Goal: Transaction & Acquisition: Subscribe to service/newsletter

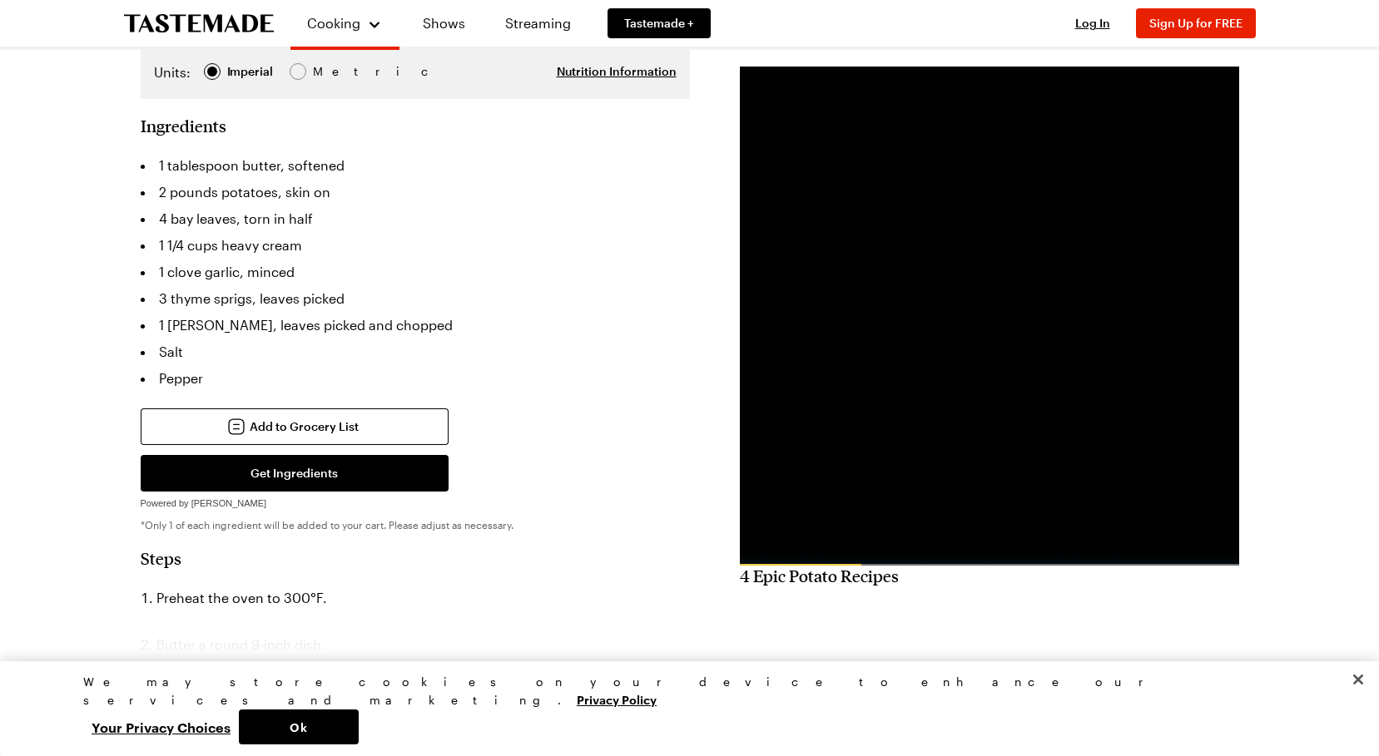
scroll to position [333, 0]
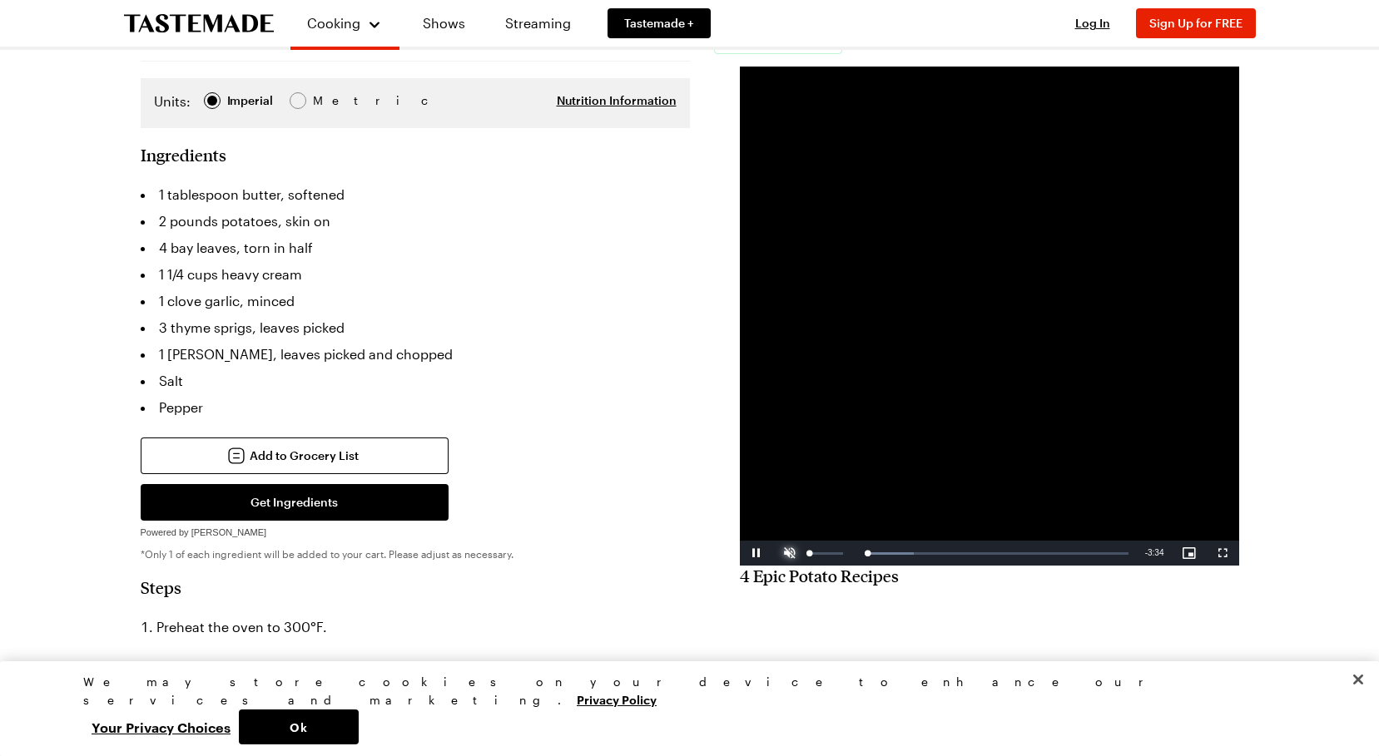
click at [794, 553] on span "Video Player" at bounding box center [789, 553] width 33 height 0
click at [962, 556] on div "Loaded : 100.00% 1:41 3:32" at bounding box center [971, 553] width 330 height 25
click at [862, 552] on div "Loaded : 79.18% 0:33 1:44" at bounding box center [972, 554] width 314 height 4
click at [879, 555] on div "Loaded : 46.69% 0:43 0:33" at bounding box center [972, 554] width 314 height 4
click at [893, 554] on div "0:53" at bounding box center [893, 554] width 1 height 4
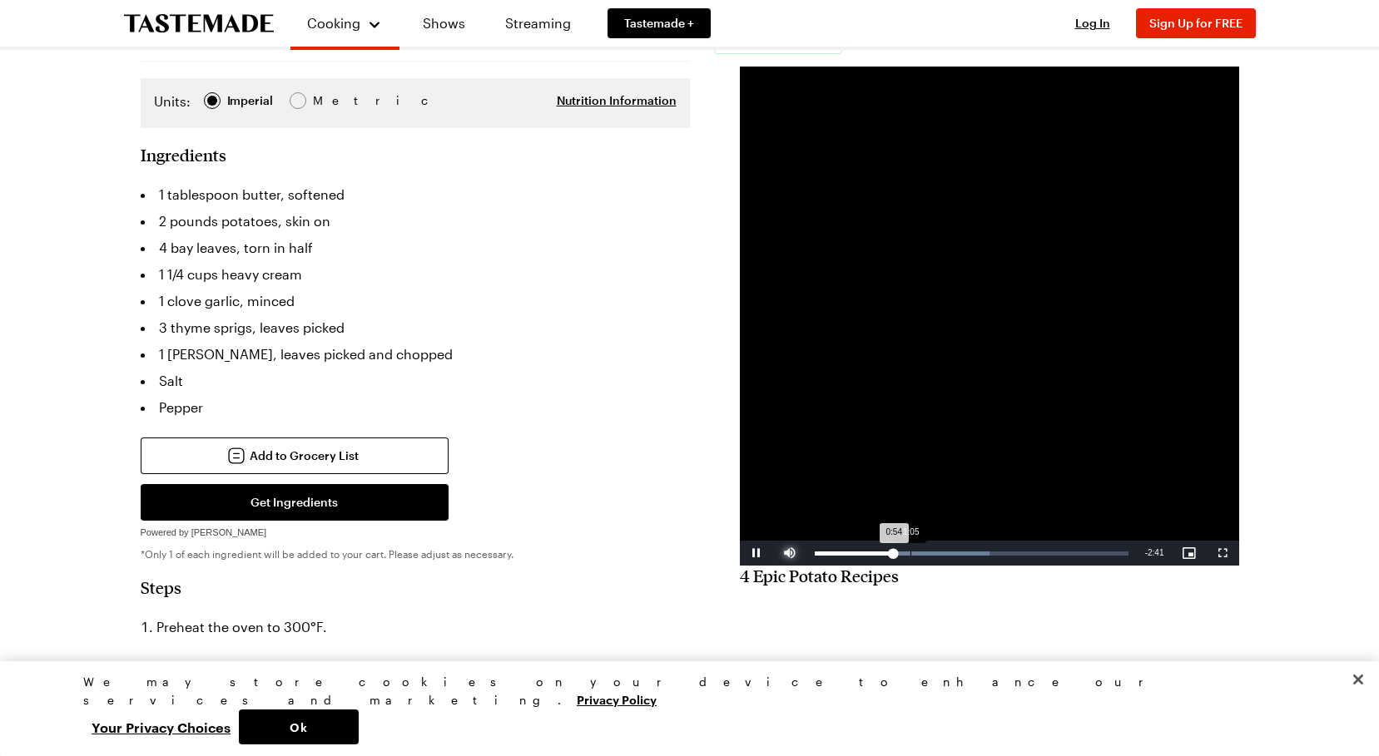
click at [909, 547] on div "Loaded : 55.87% 1:05 0:54" at bounding box center [971, 553] width 330 height 25
click at [758, 553] on span "Video Player" at bounding box center [756, 553] width 33 height 0
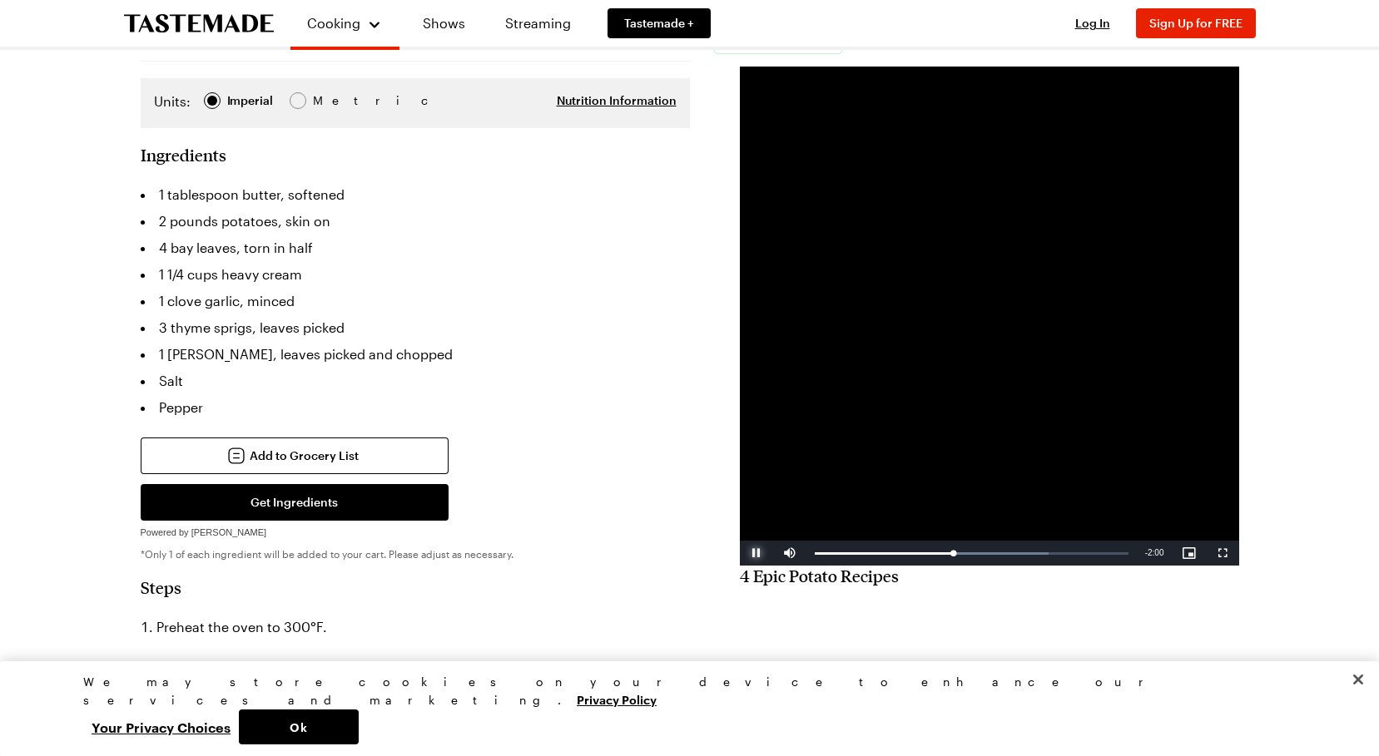
click at [758, 553] on span "Video Player" at bounding box center [756, 553] width 33 height 0
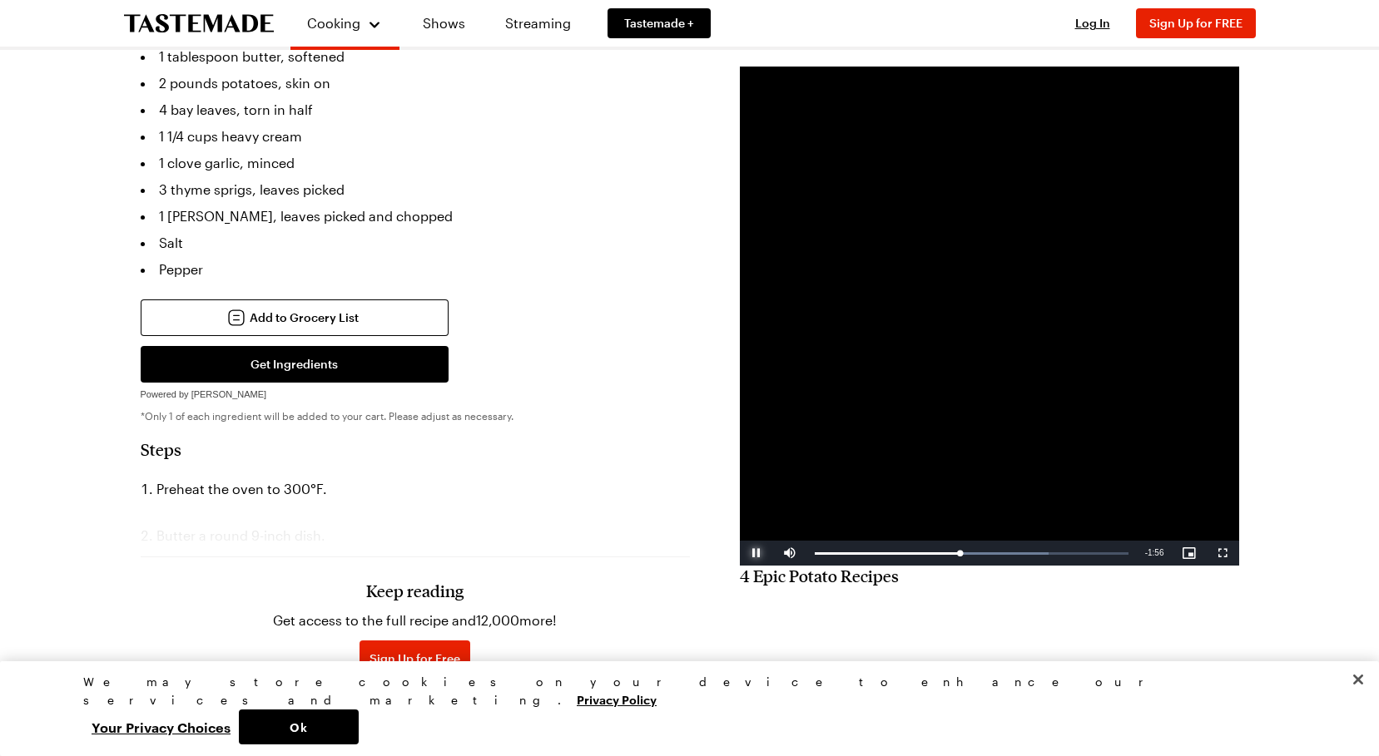
scroll to position [499, 0]
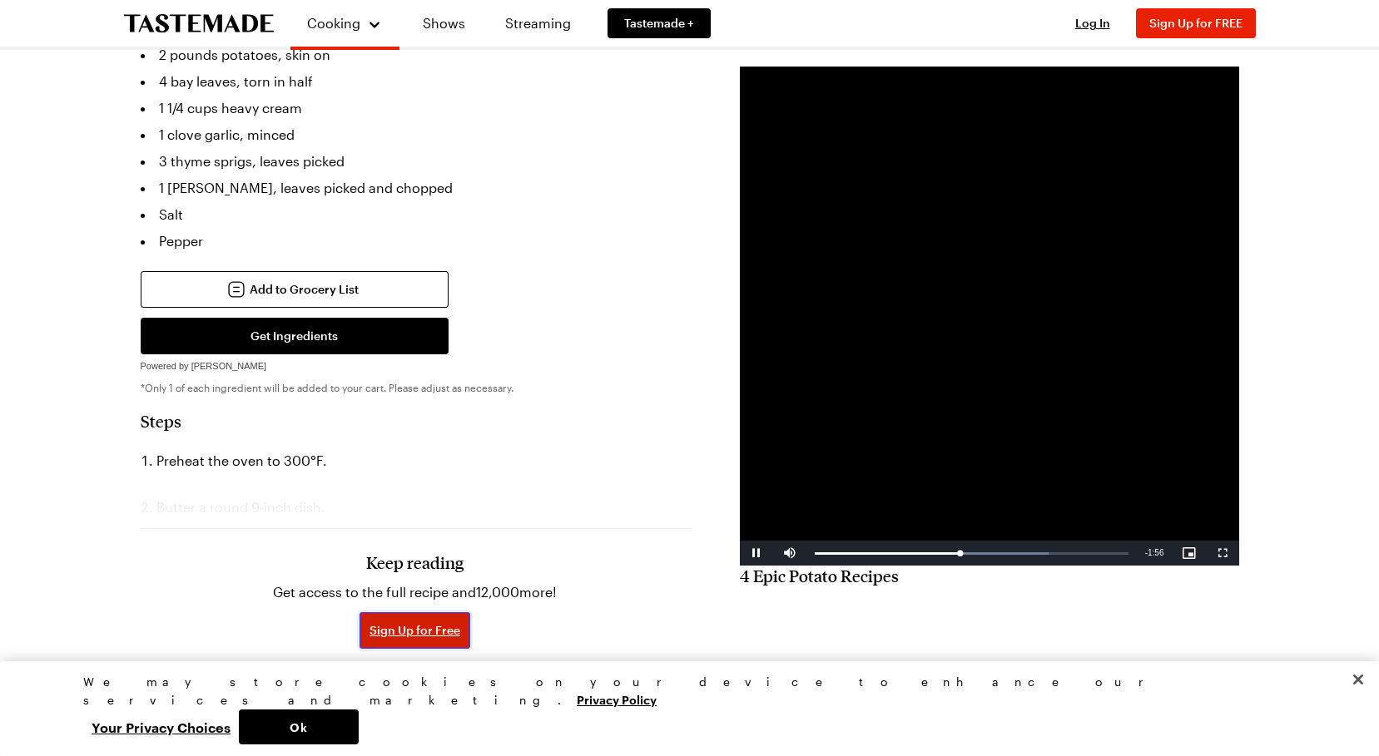
click at [437, 612] on button "Sign Up for Free" at bounding box center [414, 630] width 111 height 37
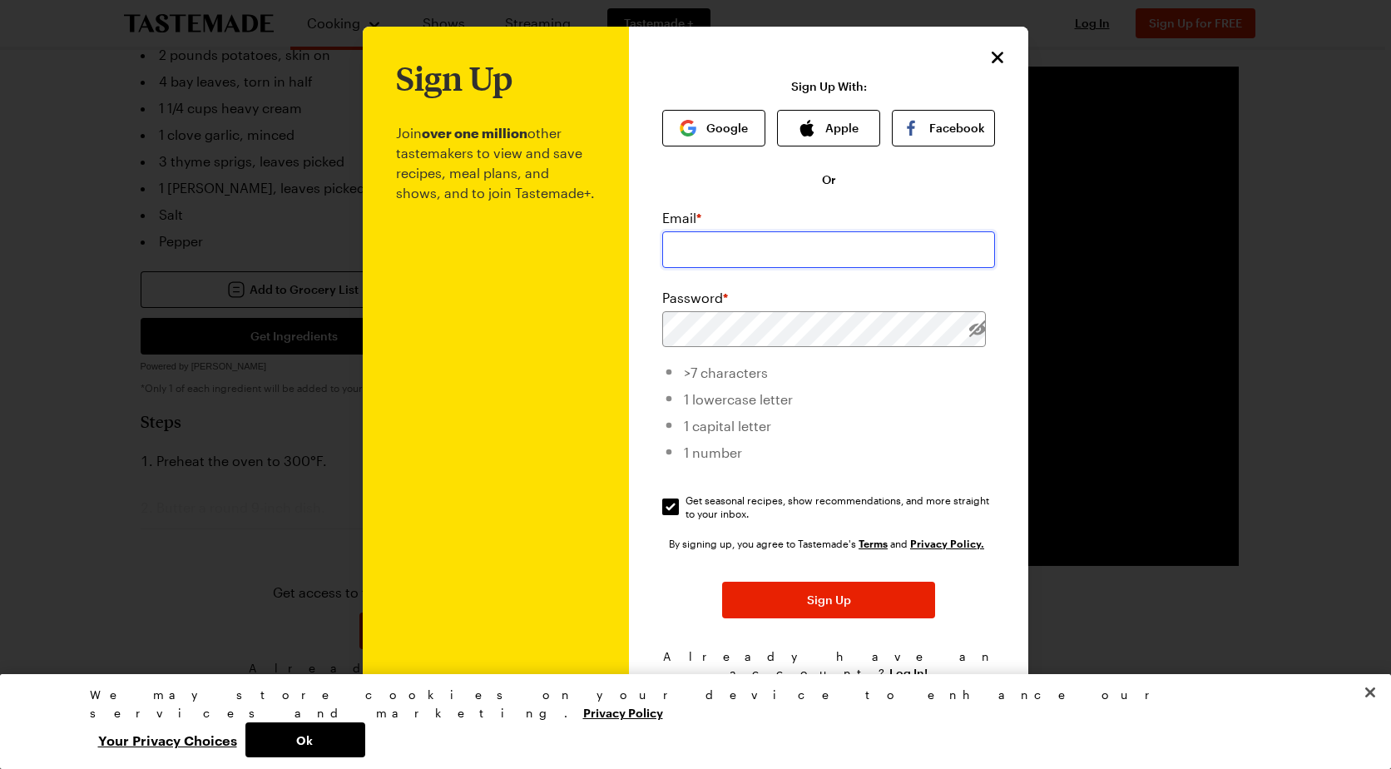
click at [881, 243] on input "email" at bounding box center [828, 249] width 333 height 37
type input "[EMAIL_ADDRESS][DOMAIN_NAME]"
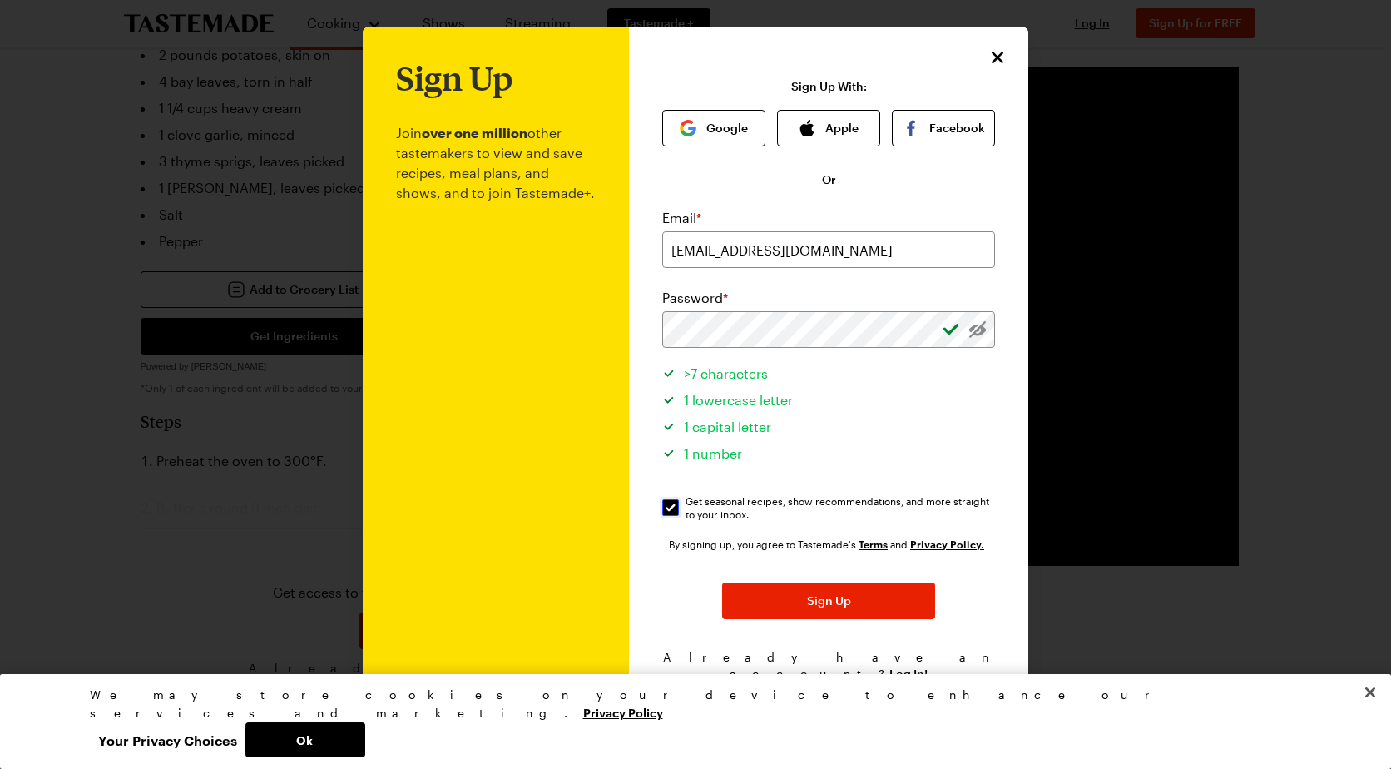
click at [662, 504] on input "Get seasonal recipes, show recommendations, and more straight to your inbox. Ge…" at bounding box center [670, 507] width 17 height 17
checkbox input "false"
click at [807, 604] on span "Sign Up" at bounding box center [829, 600] width 44 height 17
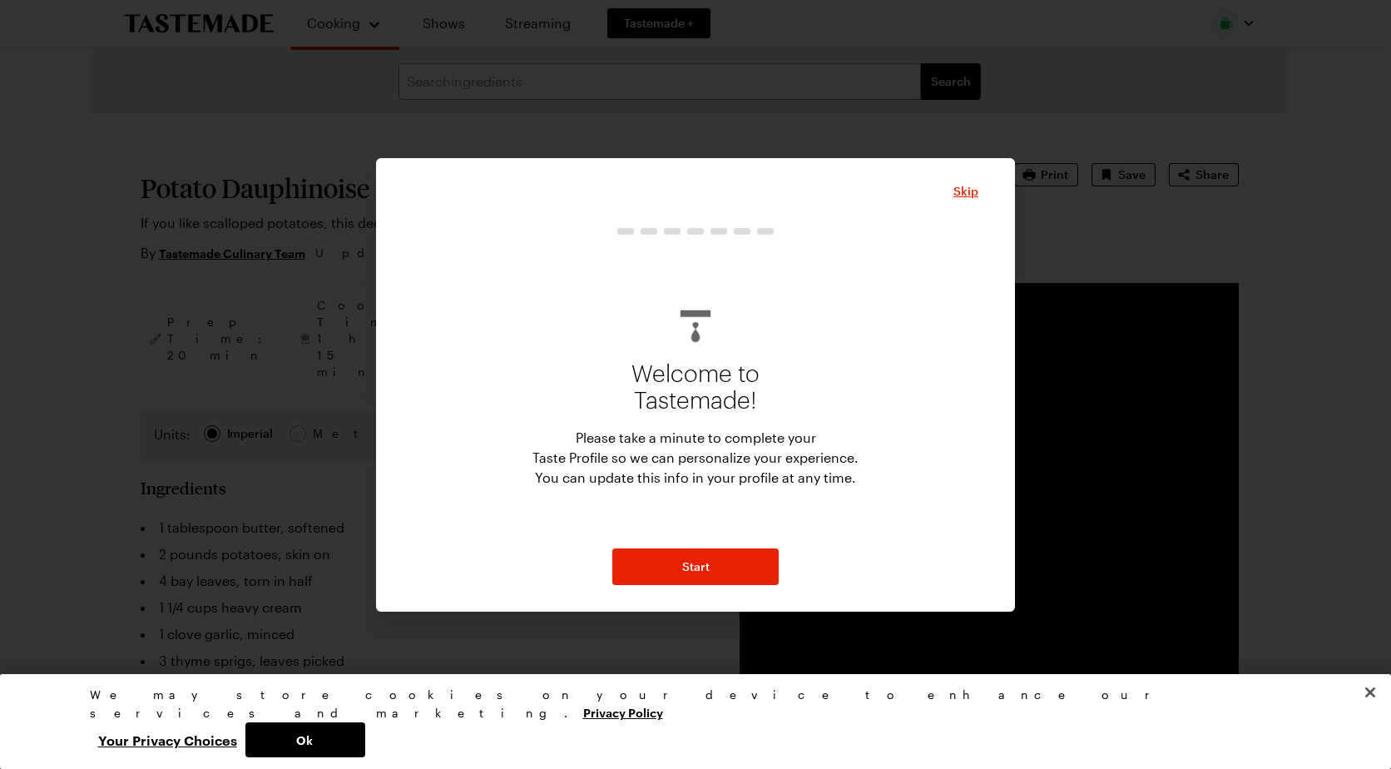
click at [960, 202] on div "Skip Welcome to Tastemade! Please take a minute to complete your Taste Profile …" at bounding box center [696, 383] width 566 height 404
click at [963, 196] on span "Skip" at bounding box center [965, 191] width 25 height 17
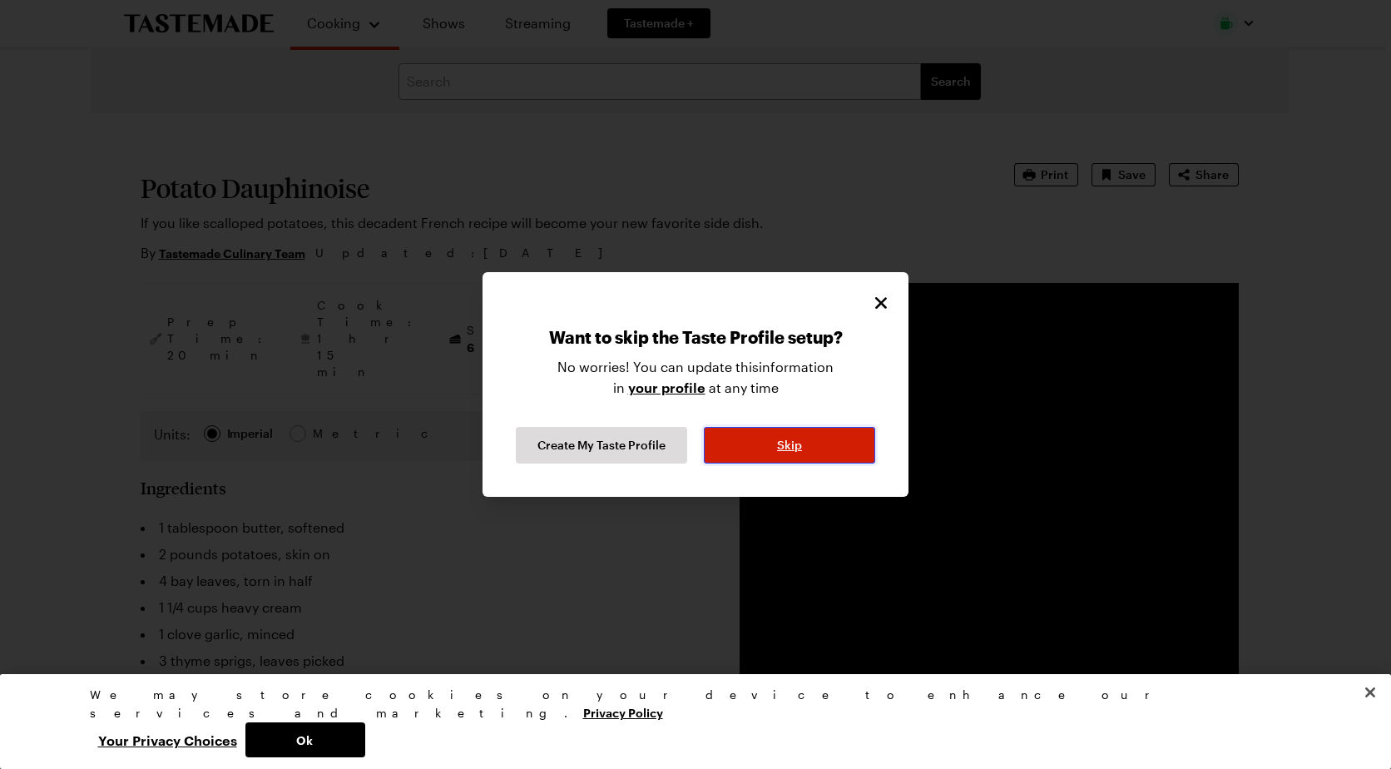
click at [746, 448] on button "Skip" at bounding box center [789, 445] width 171 height 37
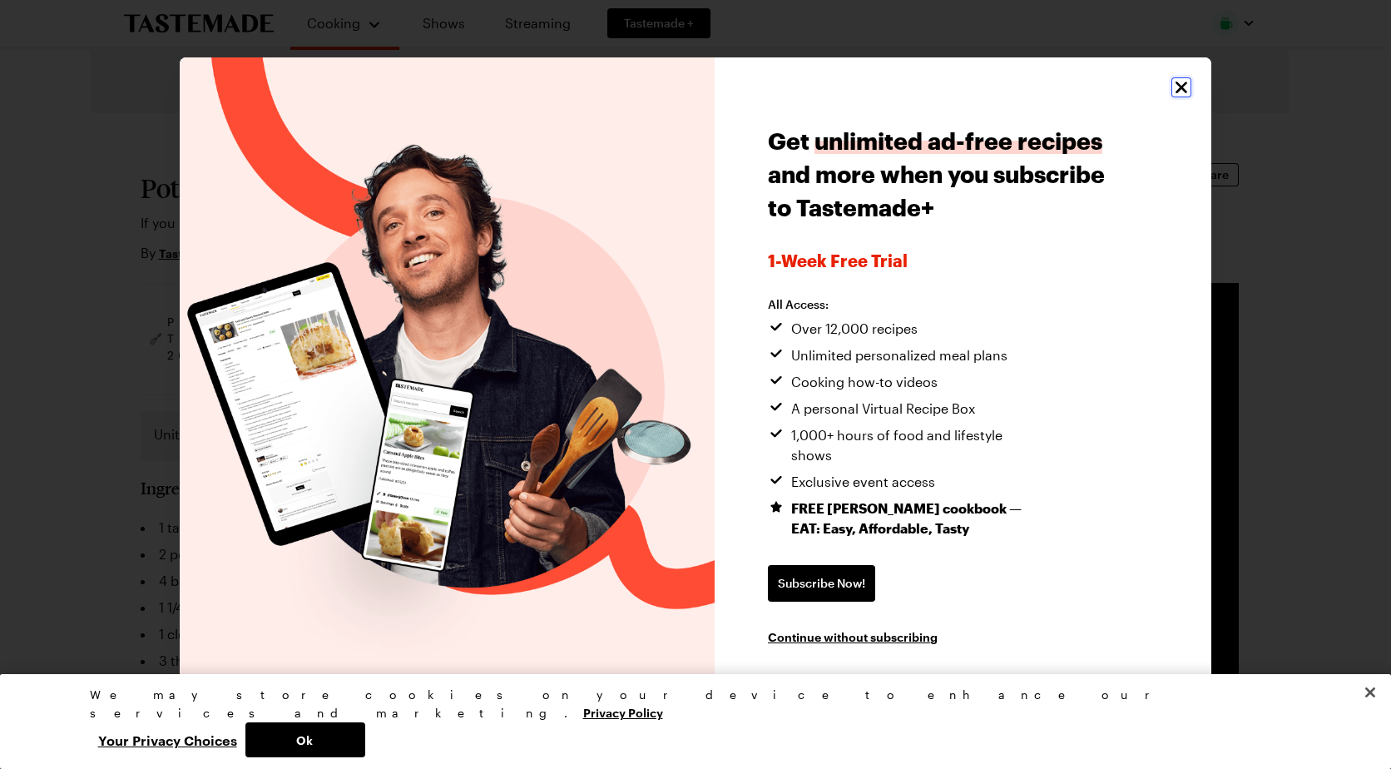
click at [1176, 97] on icon "Close" at bounding box center [1181, 87] width 20 height 20
type textarea "x"
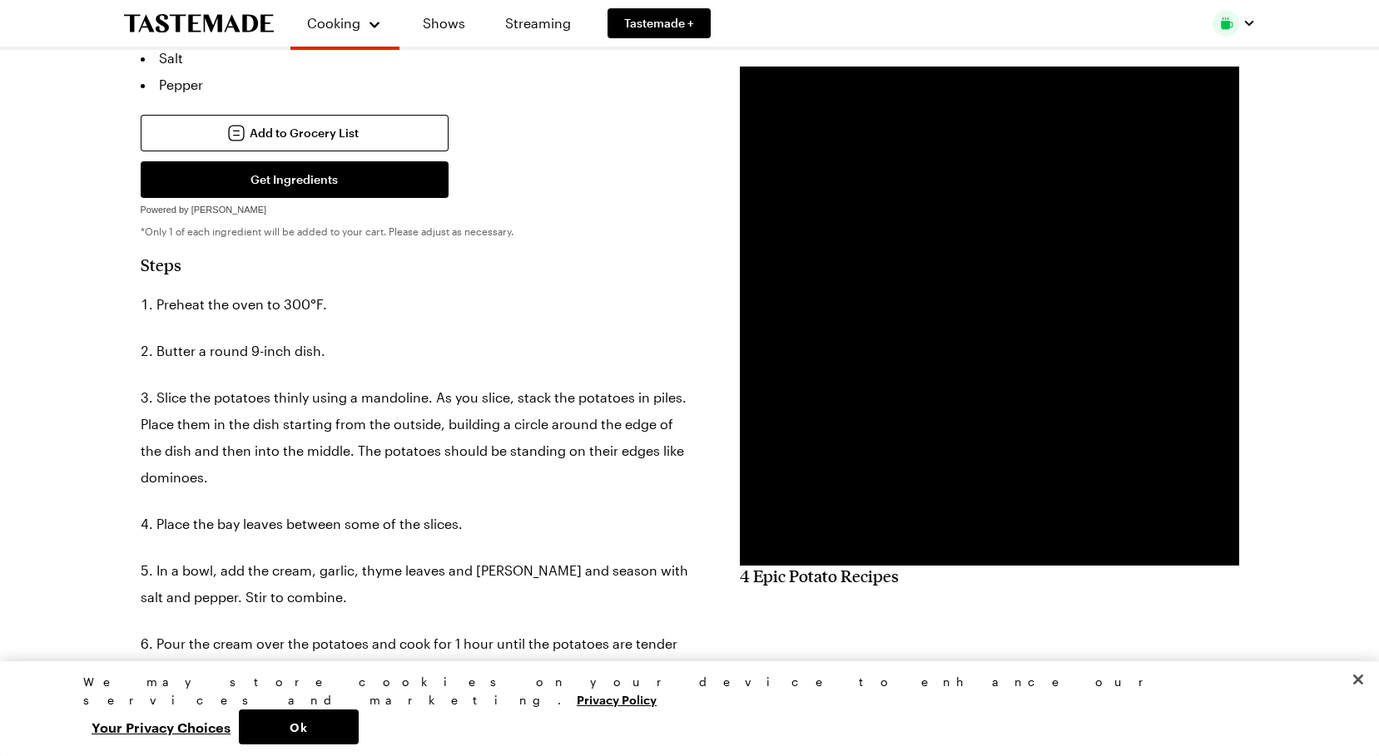
scroll to position [666, 0]
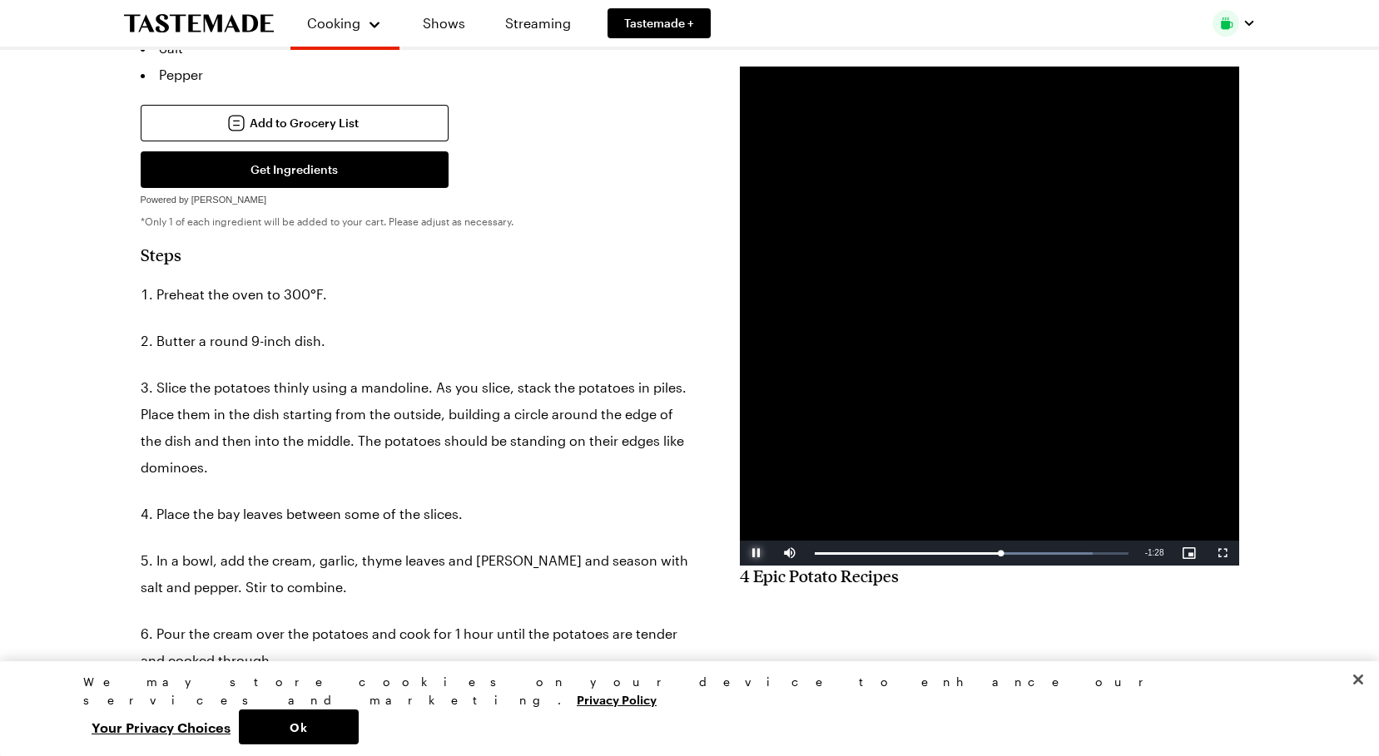
click at [754, 553] on span "Video Player" at bounding box center [756, 553] width 33 height 0
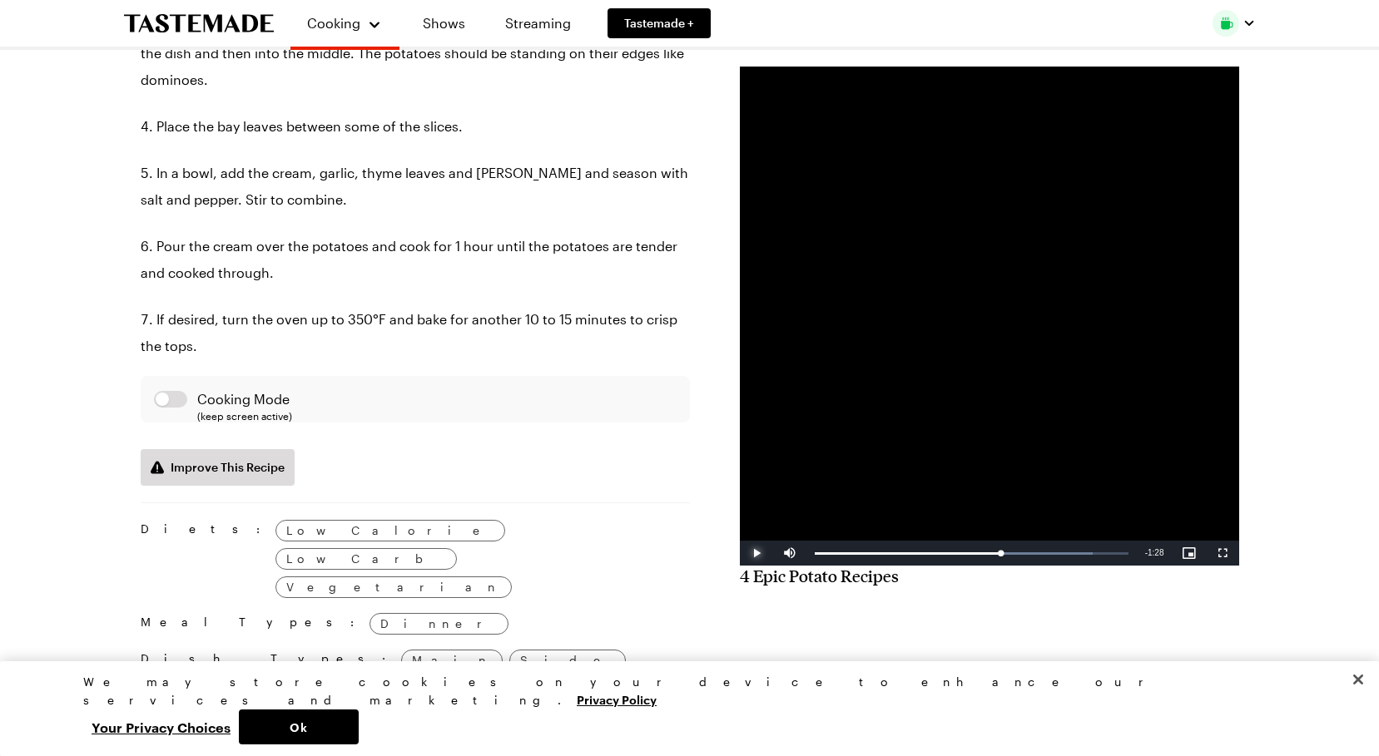
scroll to position [1082, 0]
